Goal: Find specific page/section: Find specific page/section

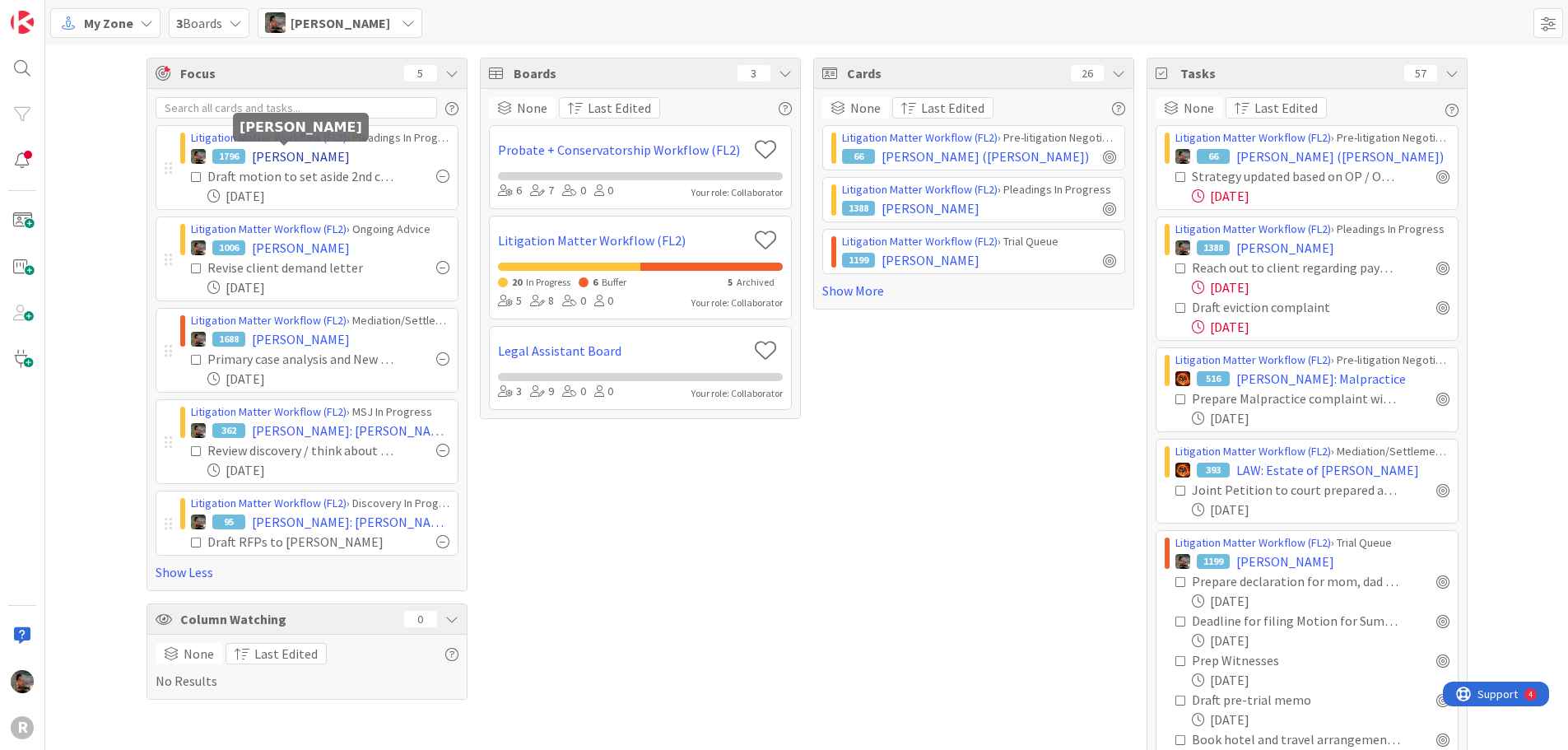
click at [290, 154] on span "[PERSON_NAME]" at bounding box center [301, 156] width 98 height 20
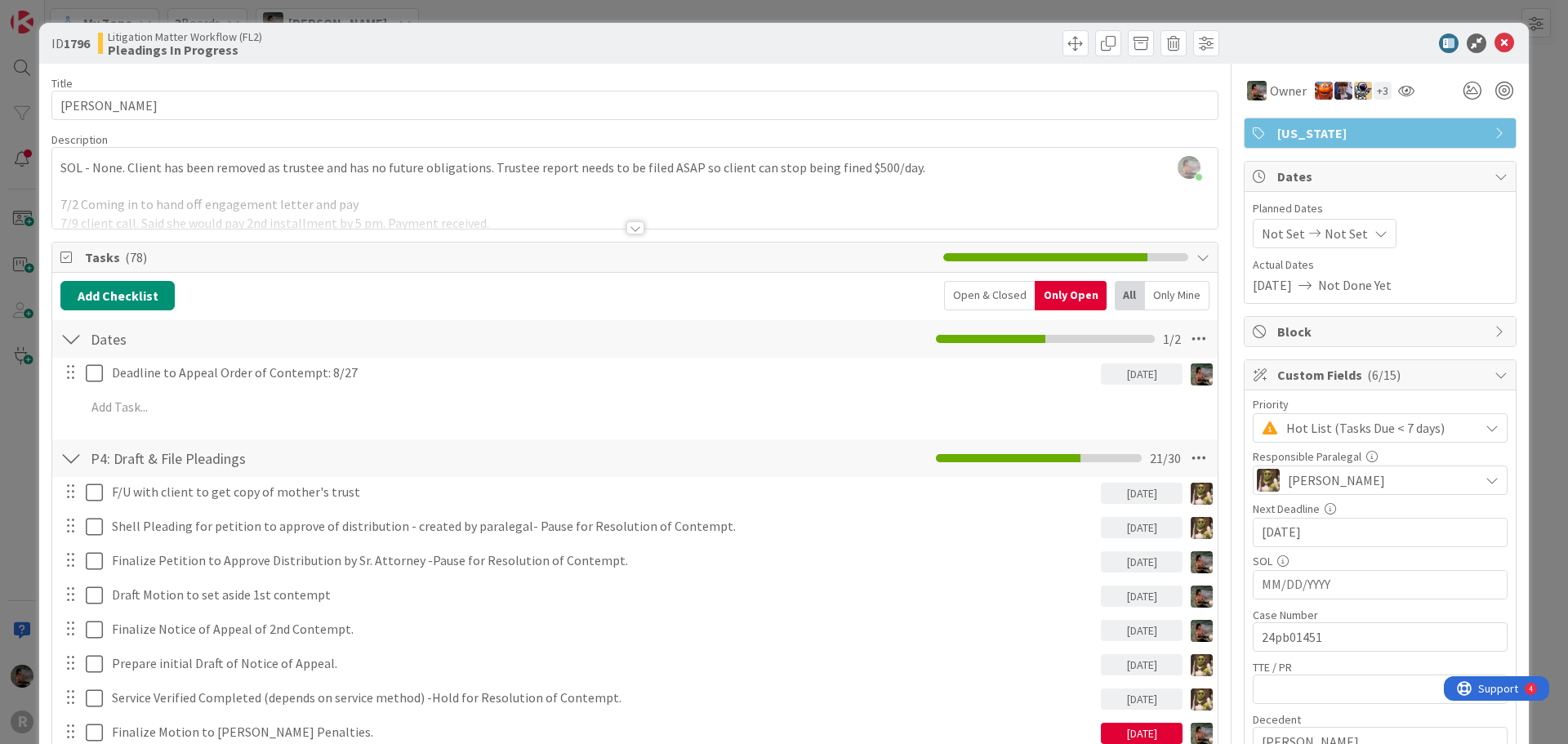
click at [0, 91] on div "ID 1796 Litigation Matter Workflow (FL2) Pleadings In Progress Title 12 / 128 […" at bounding box center [784, 372] width 1568 height 744
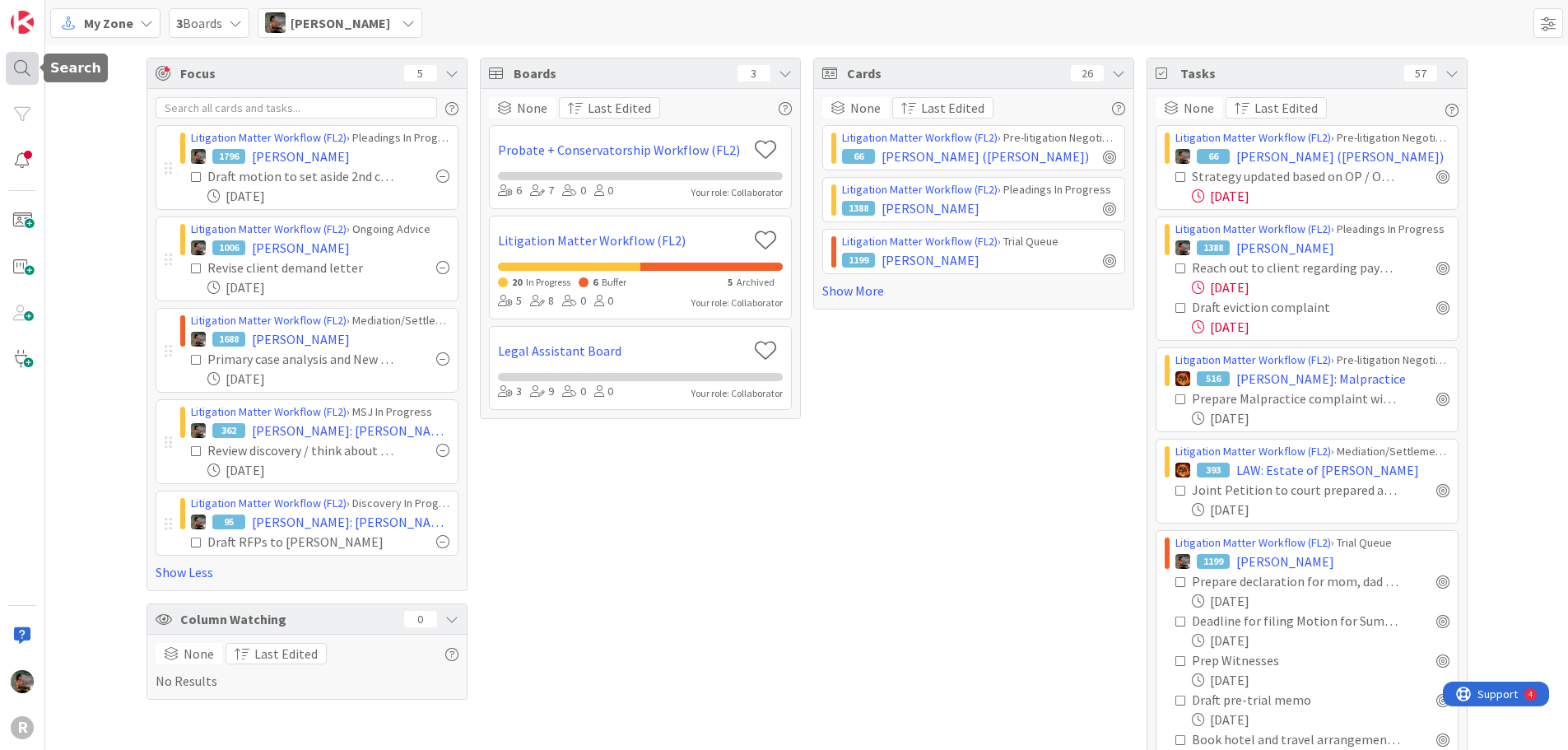
click at [9, 66] on div at bounding box center [22, 68] width 33 height 33
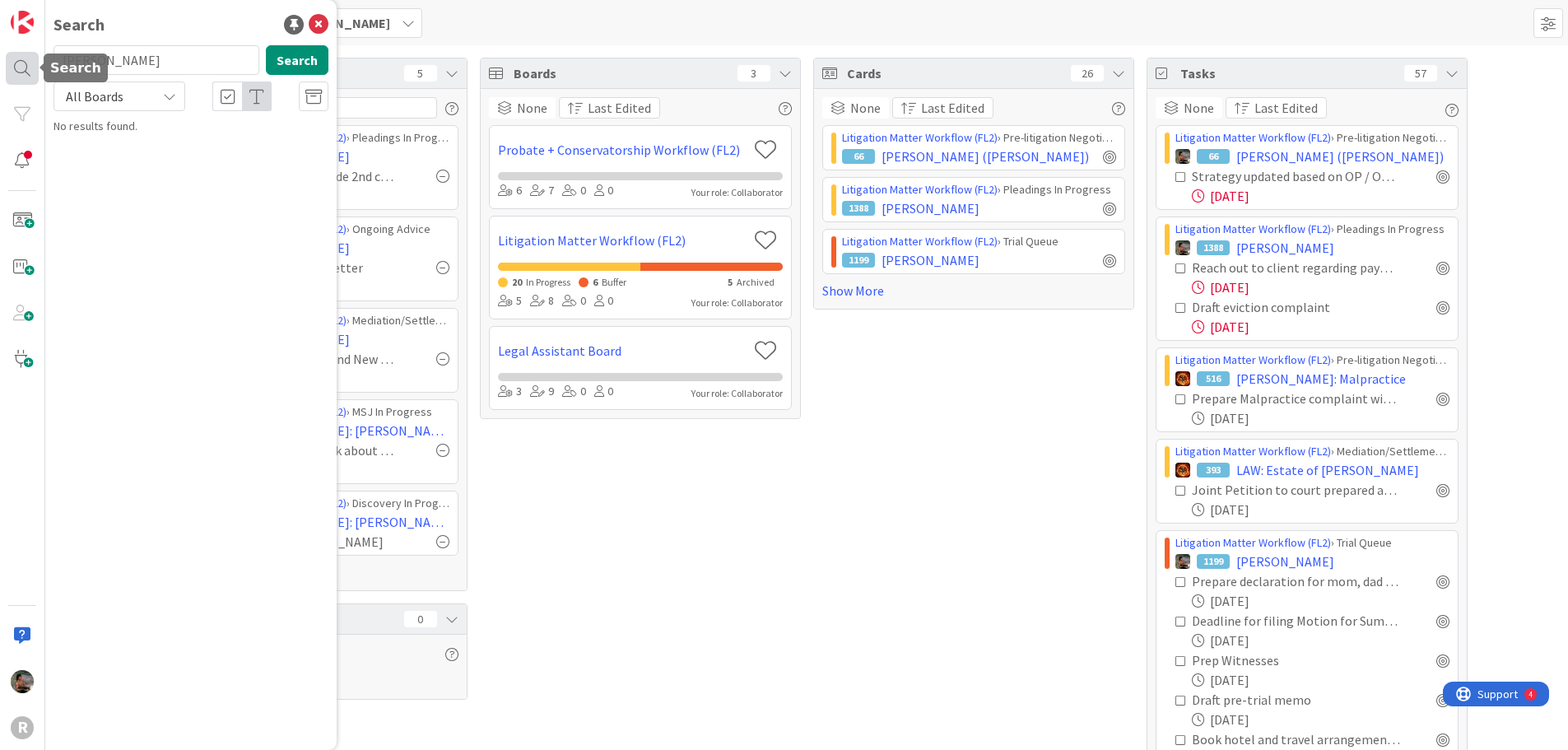
type input "[PERSON_NAME]"
click at [280, 154] on link "Litigation Matter Workflow (FL2) › Appeal In Progress 67 [PERSON_NAME]" at bounding box center [191, 137] width 292 height 40
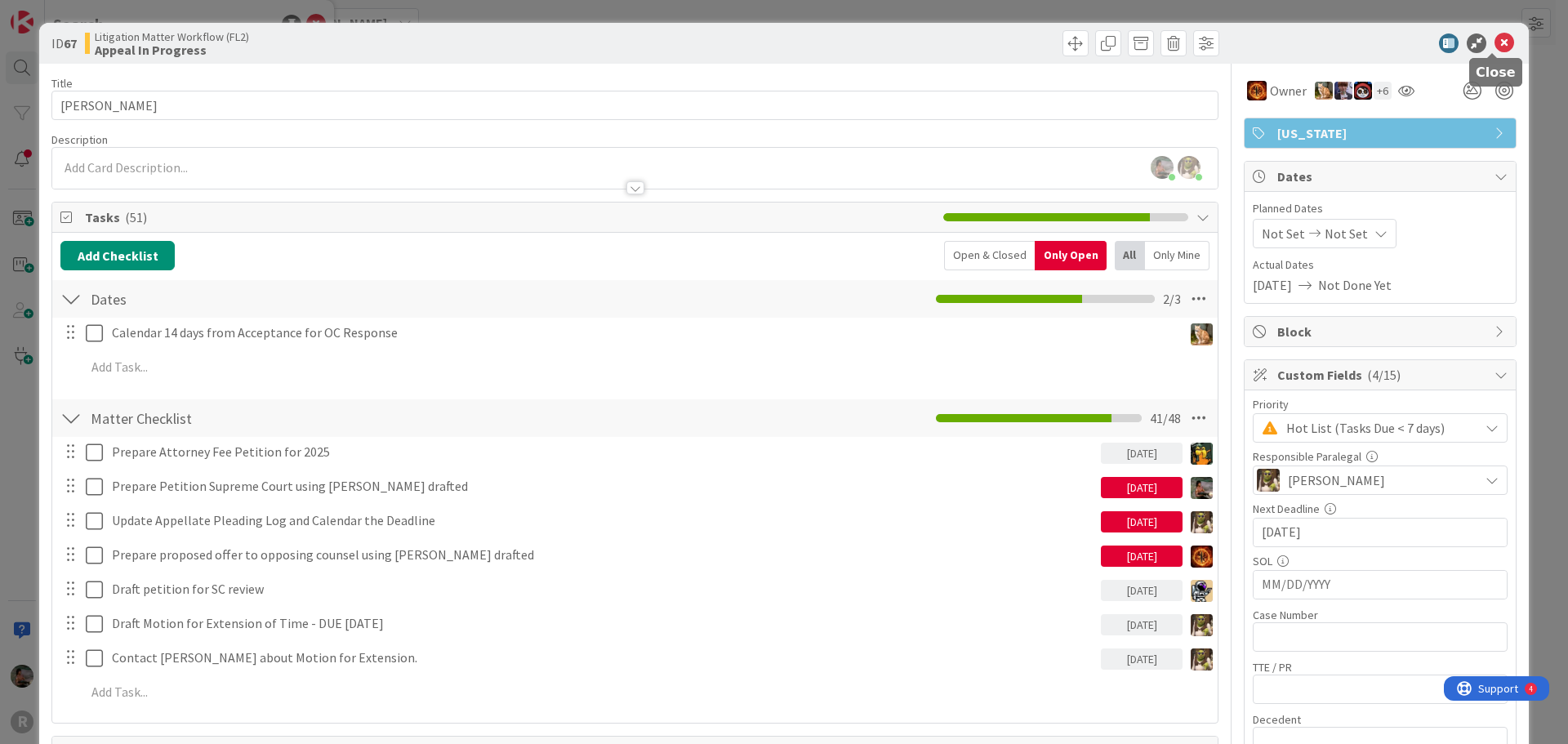
click at [1494, 44] on icon at bounding box center [1503, 43] width 20 height 20
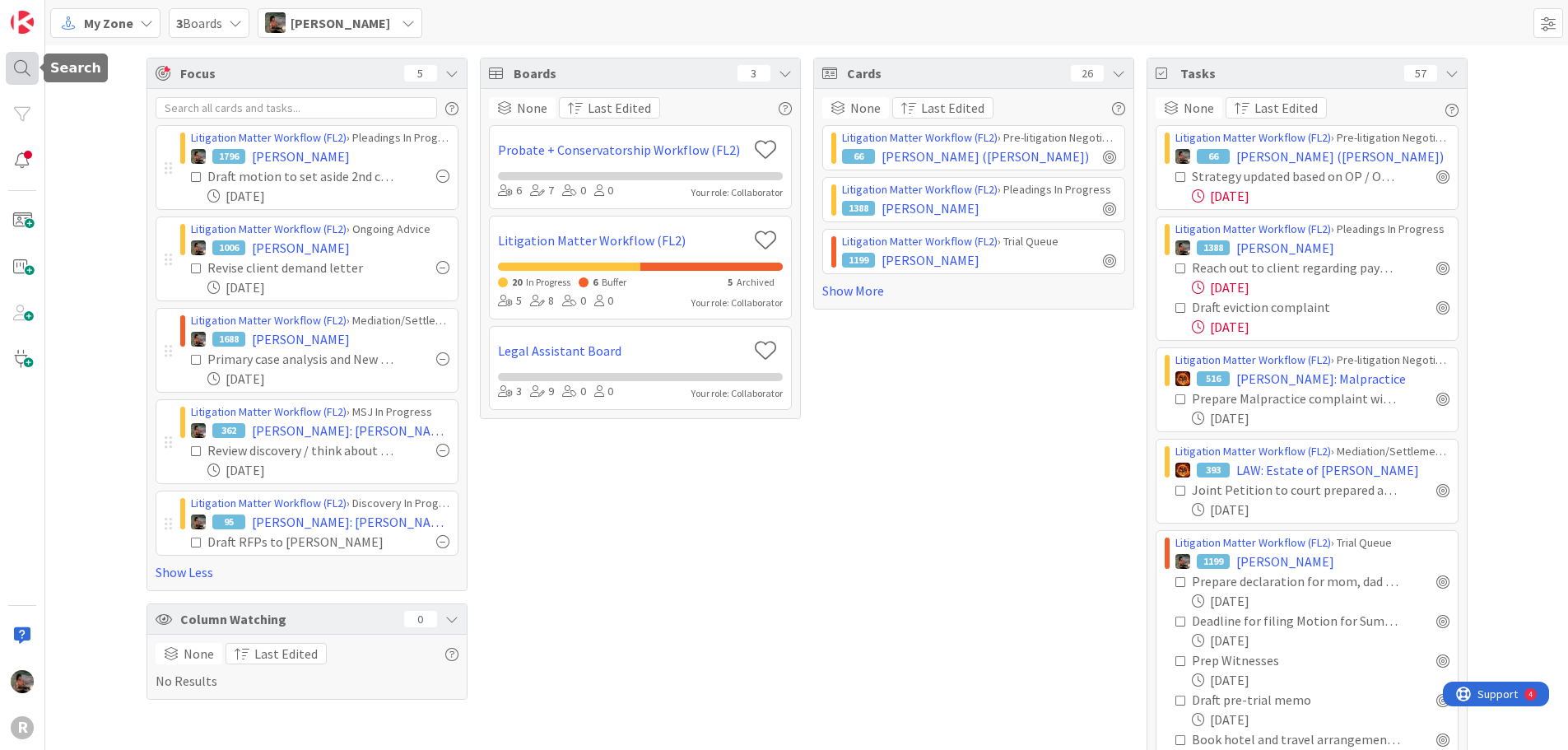
click at [14, 70] on div at bounding box center [22, 68] width 33 height 33
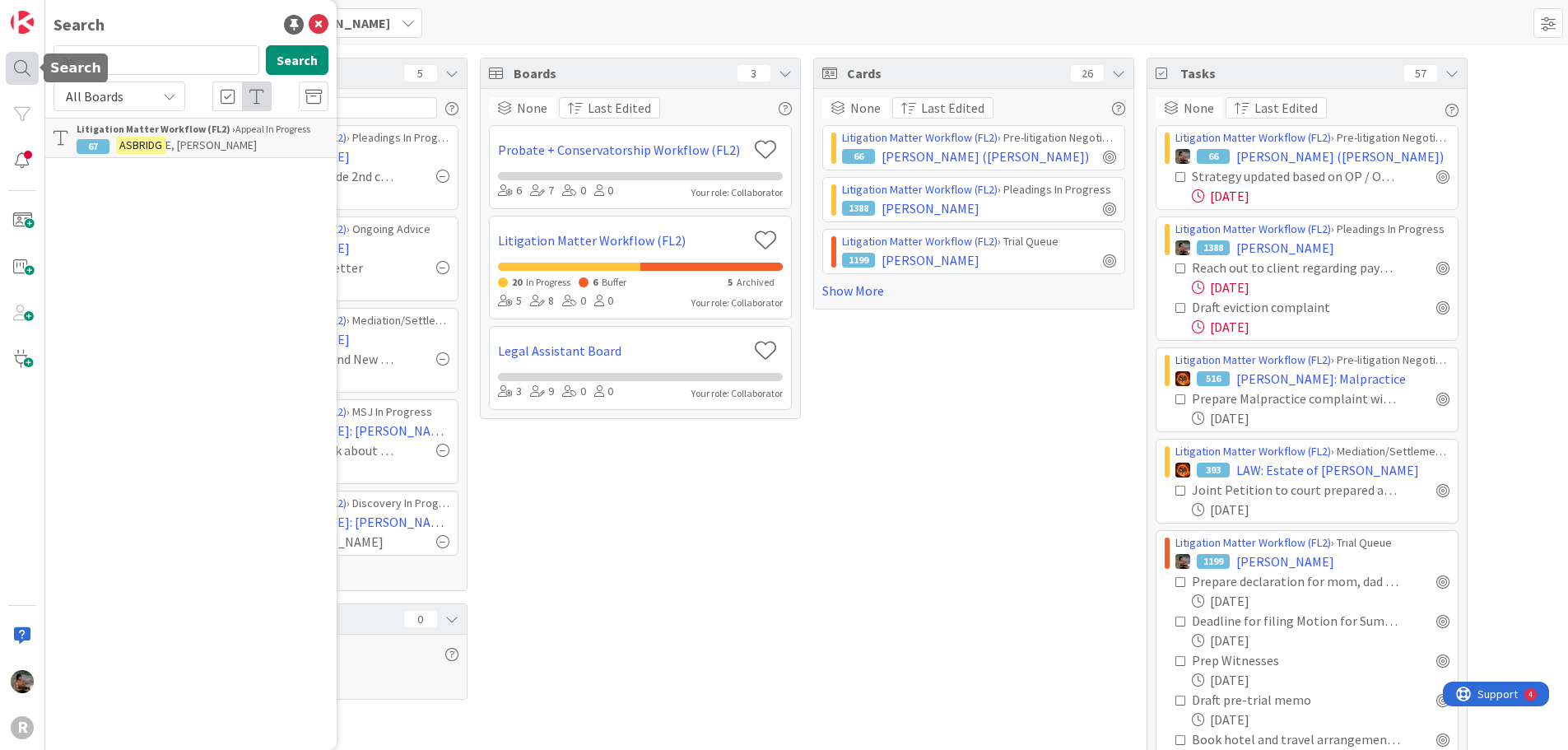
type input "a"
type input "monte"
click at [226, 142] on p "[PERSON_NAME]" at bounding box center [202, 145] width 252 height 17
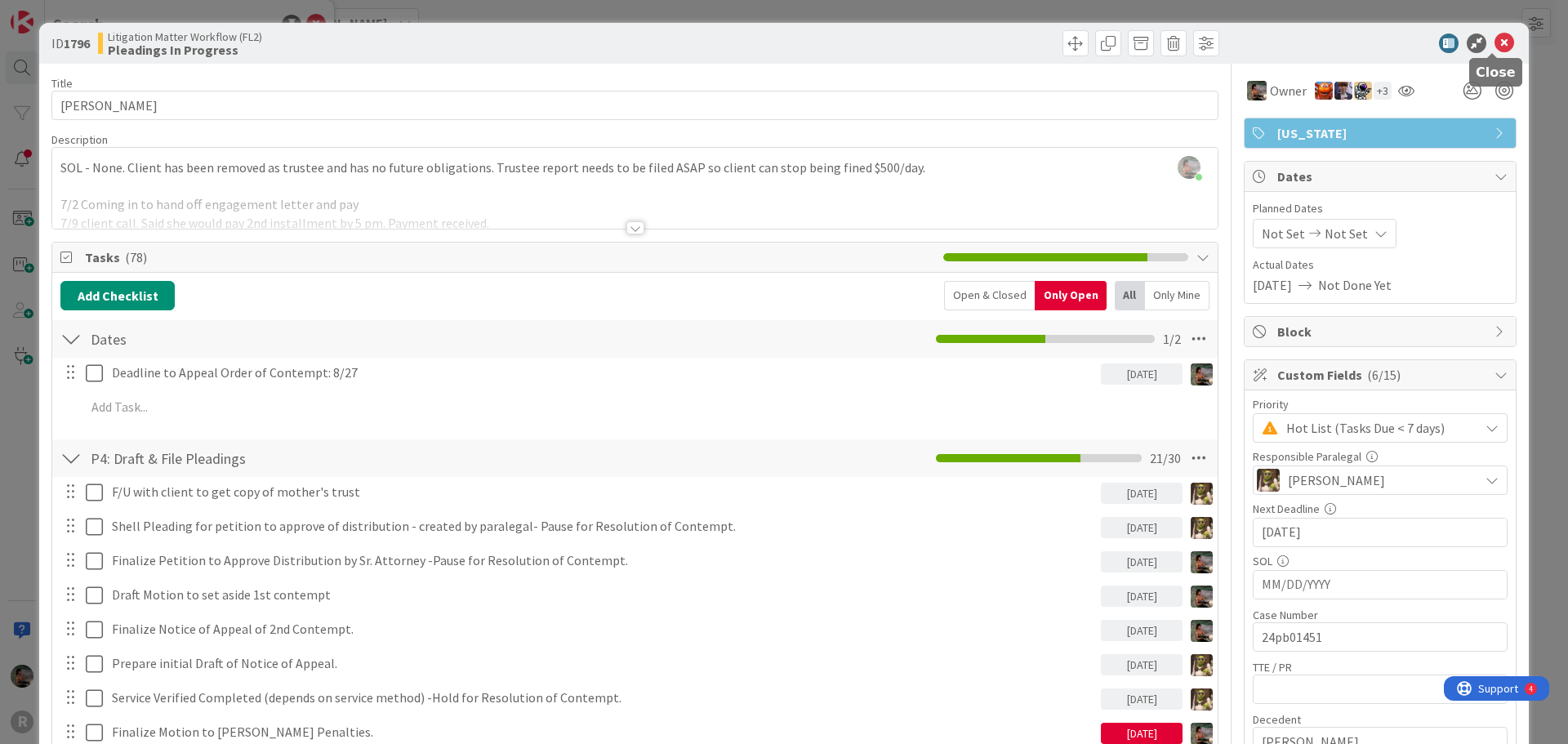
click at [1495, 44] on icon at bounding box center [1503, 43] width 20 height 20
